Goal: Task Accomplishment & Management: Use online tool/utility

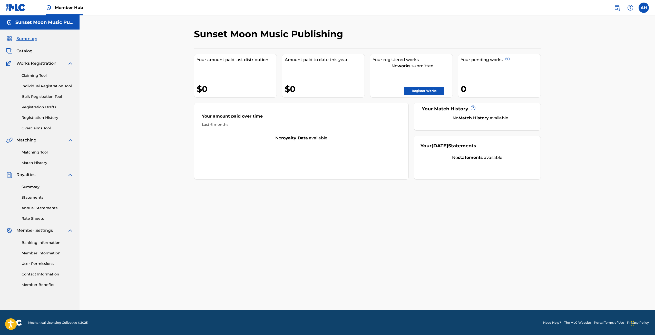
click at [153, 110] on div "Sunset Moon Music Publishing Your amount paid last distribution $0 Amount paid …" at bounding box center [368, 162] width 576 height 295
click at [33, 76] on link "Claiming Tool" at bounding box center [48, 75] width 52 height 5
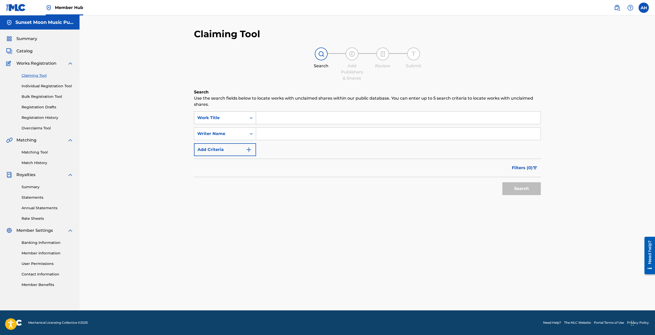
click at [226, 117] on div "Work Title" at bounding box center [220, 118] width 46 height 6
click at [224, 172] on div "Publisher Name" at bounding box center [225, 169] width 62 height 13
click at [238, 120] on div "Publisher Name" at bounding box center [220, 118] width 46 height 6
click at [131, 133] on div "Claiming Tool Search Add Publishers & Shares Review Submit Search Use the searc…" at bounding box center [368, 162] width 576 height 295
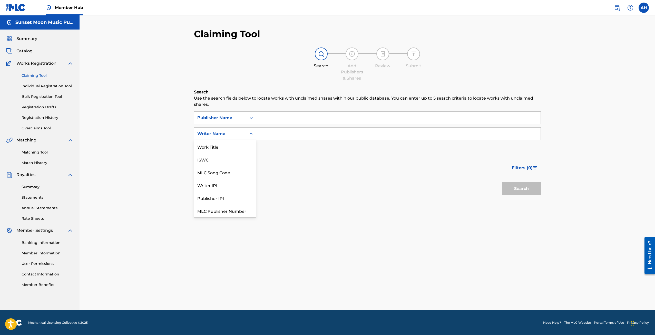
click at [207, 137] on div "Writer Name" at bounding box center [220, 134] width 46 height 6
click at [109, 108] on div "Claiming Tool Search Add Publishers & Shares Review Submit Search Use the searc…" at bounding box center [368, 162] width 576 height 295
click at [35, 154] on link "Matching Tool" at bounding box center [48, 152] width 52 height 5
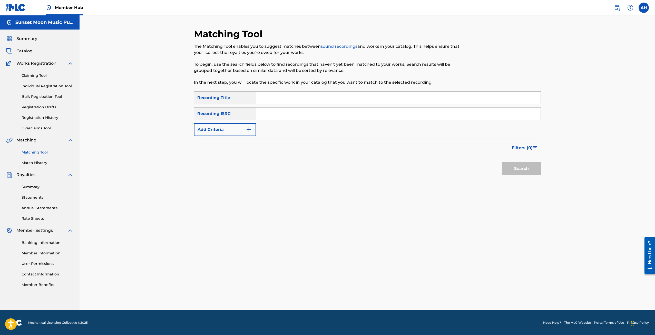
click at [282, 99] on input "Search Form" at bounding box center [398, 98] width 285 height 12
type input "sleepy dogs"
click at [238, 130] on button "Add Criteria" at bounding box center [225, 129] width 62 height 13
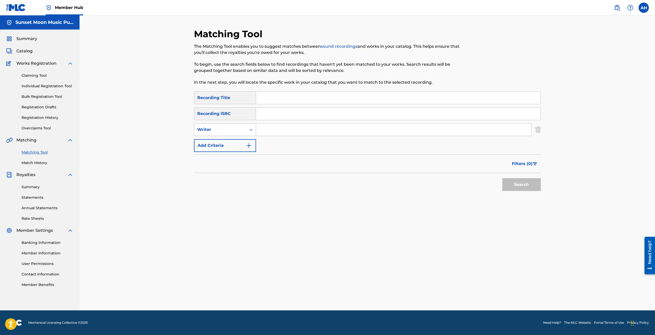
click at [227, 131] on div "Writer" at bounding box center [220, 130] width 46 height 6
click at [228, 140] on div "Recording Artist" at bounding box center [225, 142] width 62 height 13
click at [274, 133] on input "Search Form" at bounding box center [393, 129] width 275 height 12
paste input "sleepy dogs"
type input "sleepy dogs"
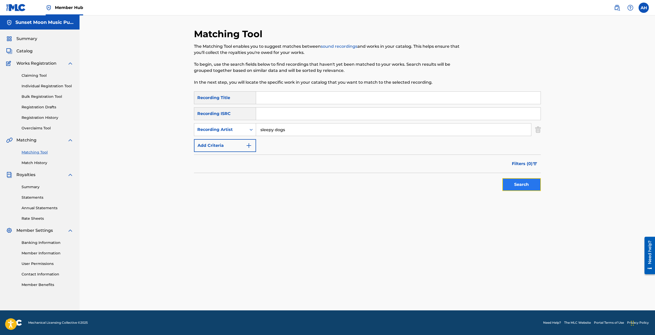
click at [538, 187] on button "Search" at bounding box center [521, 184] width 38 height 13
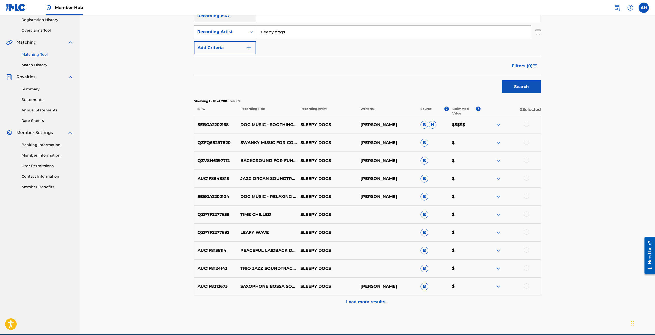
scroll to position [103, 0]
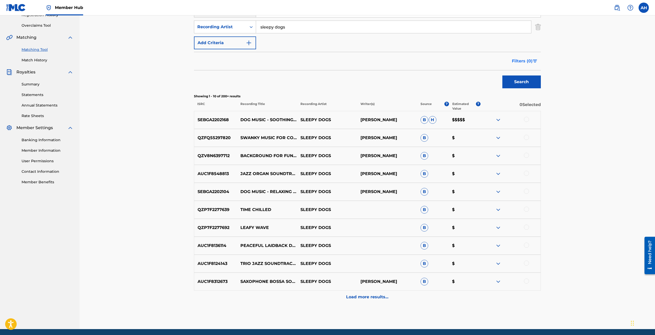
click at [531, 60] on span "Filters ( 0 )" at bounding box center [522, 61] width 21 height 6
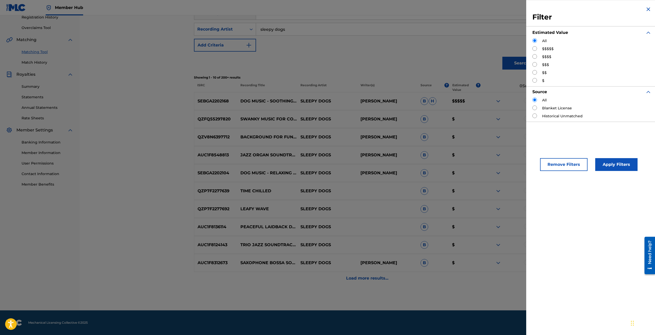
click at [536, 47] on input "Search Form" at bounding box center [534, 48] width 5 height 5
radio input "true"
click at [609, 167] on button "Apply Filters" at bounding box center [616, 164] width 42 height 13
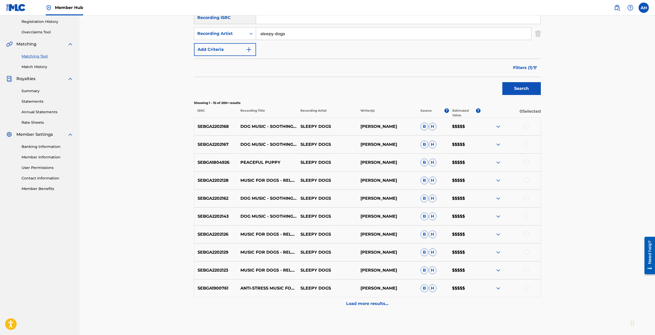
scroll to position [103, 0]
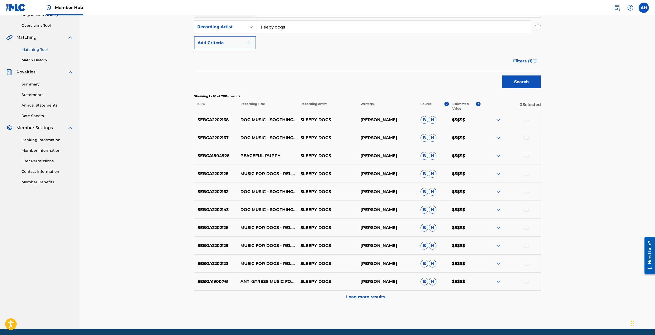
click at [286, 26] on input "sleepy dogs" at bounding box center [393, 27] width 275 height 12
type input "the math club"
click at [502, 75] on button "Search" at bounding box center [521, 81] width 38 height 13
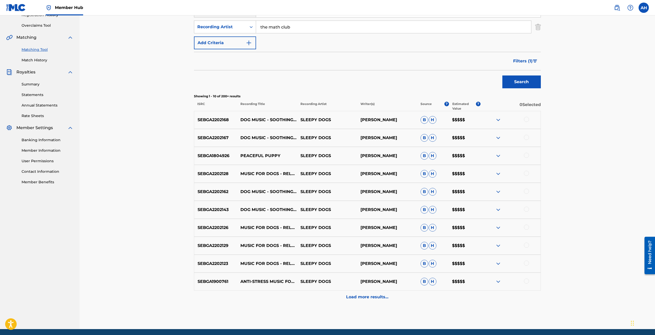
scroll to position [0, 0]
